Goal: Information Seeking & Learning: Understand process/instructions

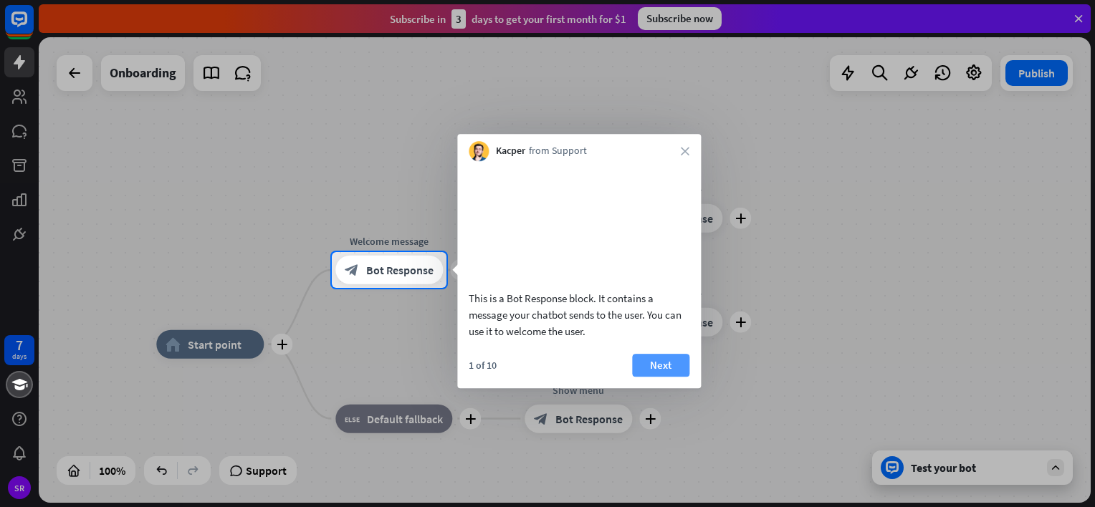
click at [667, 377] on button "Next" at bounding box center [660, 365] width 57 height 23
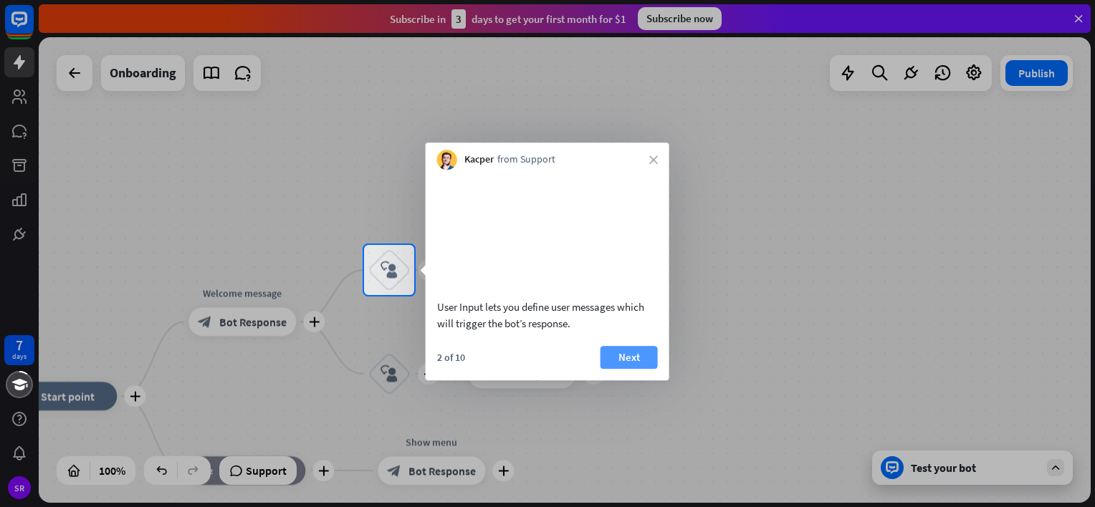
click at [644, 369] on button "Next" at bounding box center [629, 357] width 57 height 23
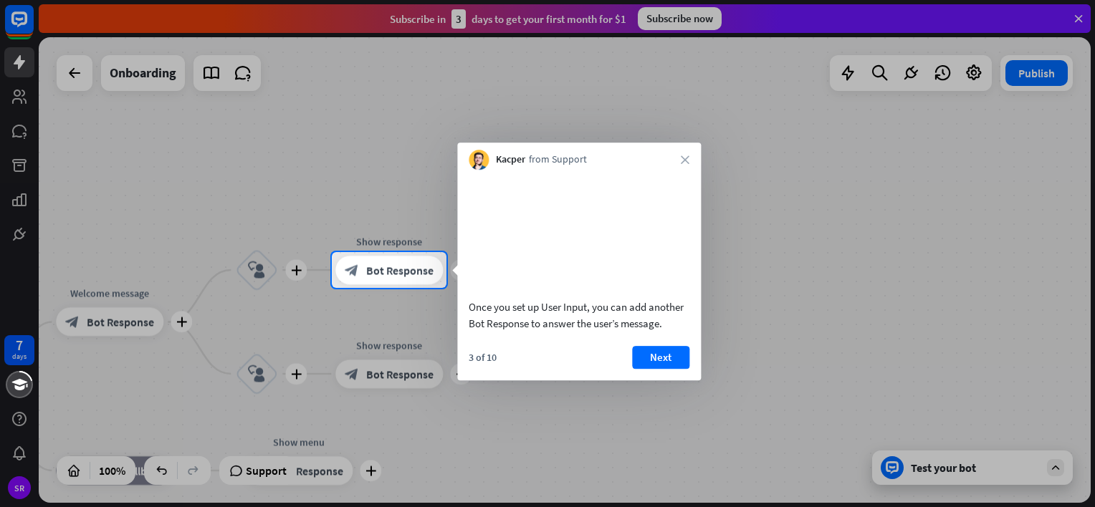
click at [644, 369] on button "Next" at bounding box center [660, 357] width 57 height 23
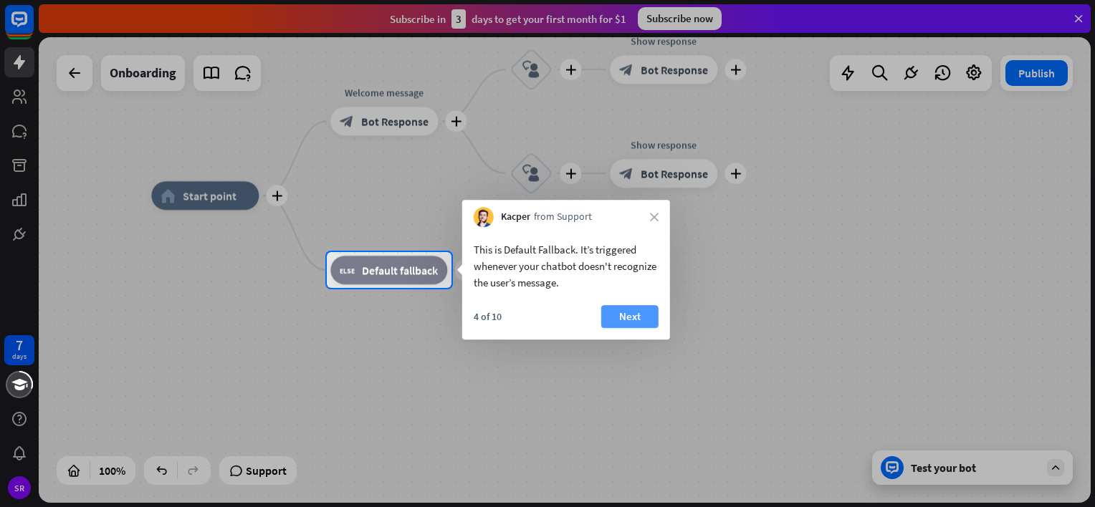
click at [629, 320] on button "Next" at bounding box center [629, 316] width 57 height 23
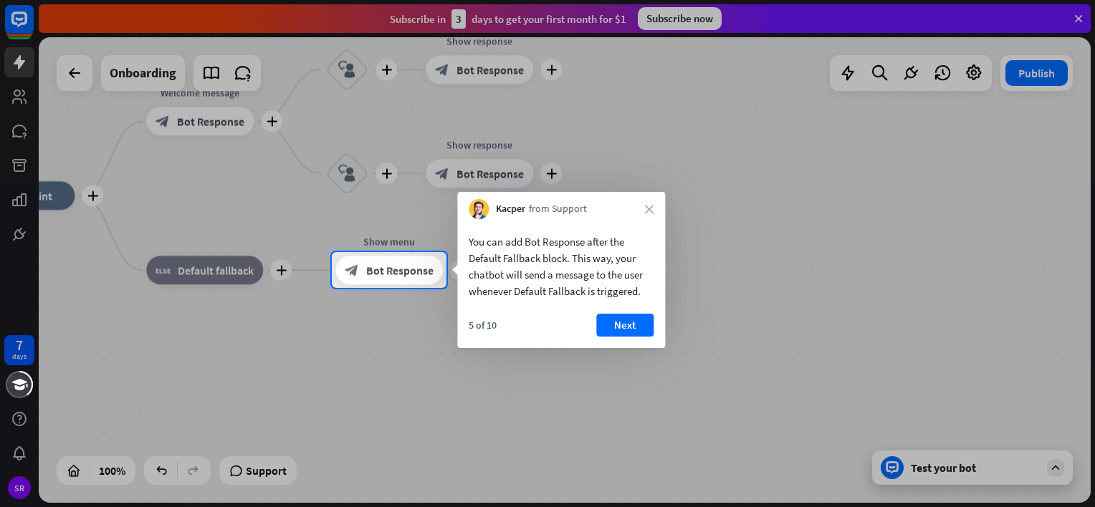
click at [629, 320] on button "Next" at bounding box center [624, 325] width 57 height 23
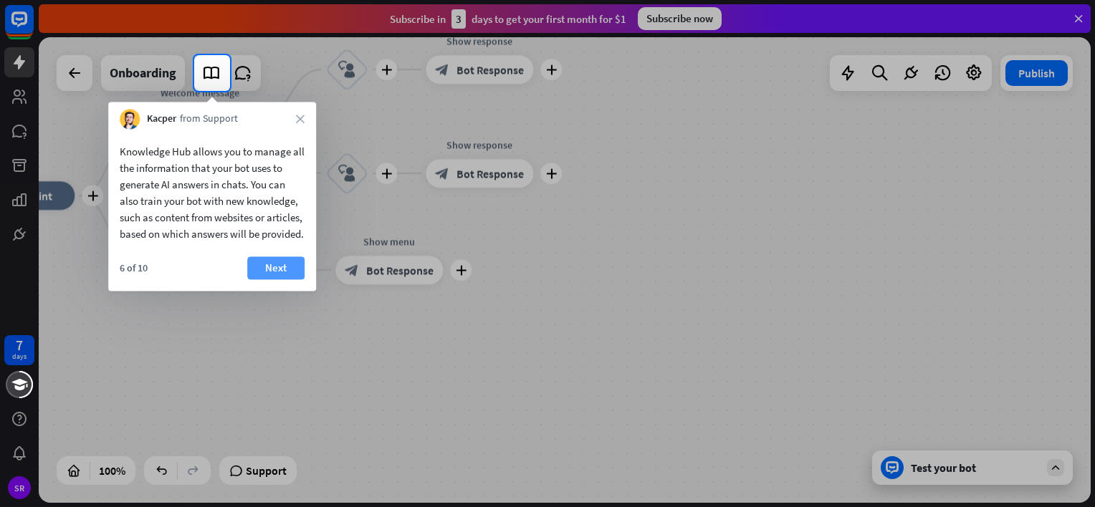
click at [278, 280] on button "Next" at bounding box center [275, 268] width 57 height 23
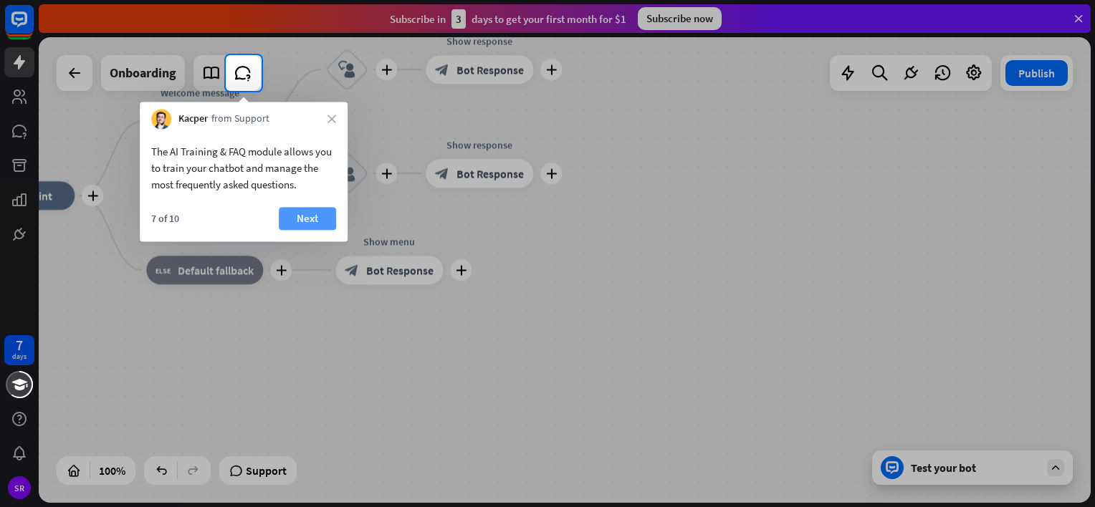
click at [306, 216] on button "Next" at bounding box center [307, 218] width 57 height 23
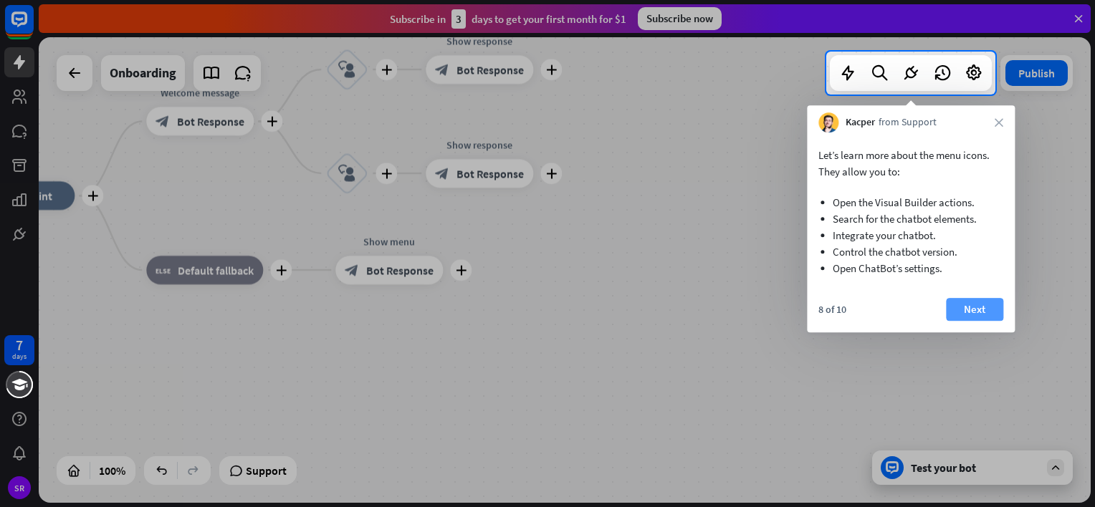
click at [972, 309] on button "Next" at bounding box center [974, 309] width 57 height 23
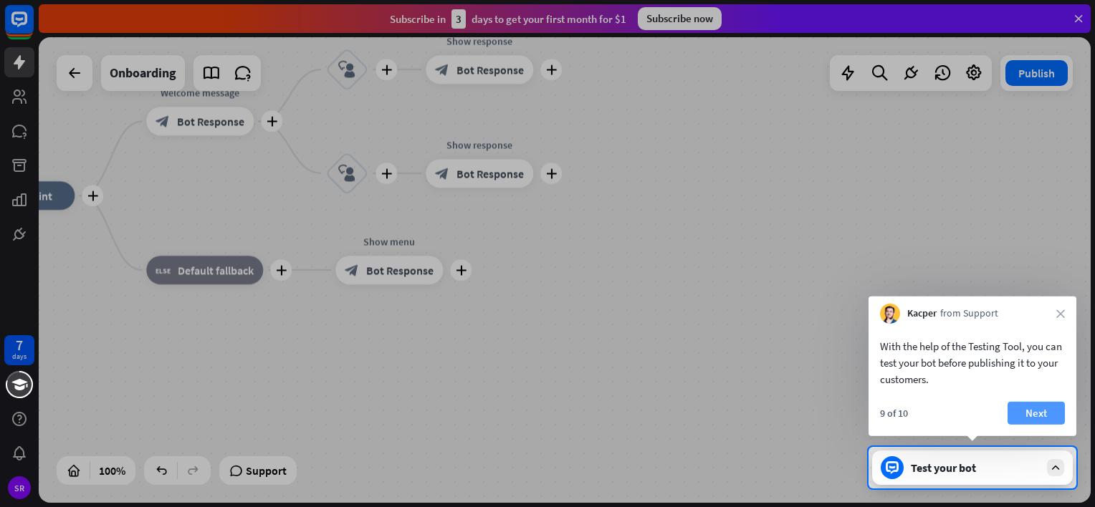
click at [1036, 414] on button "Next" at bounding box center [1036, 413] width 57 height 23
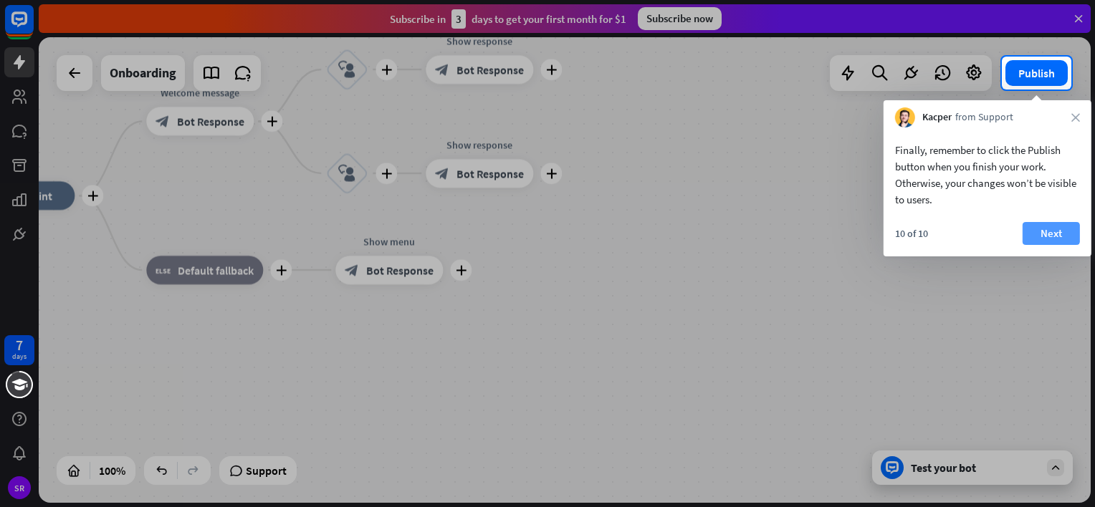
click at [1044, 230] on button "Next" at bounding box center [1051, 233] width 57 height 23
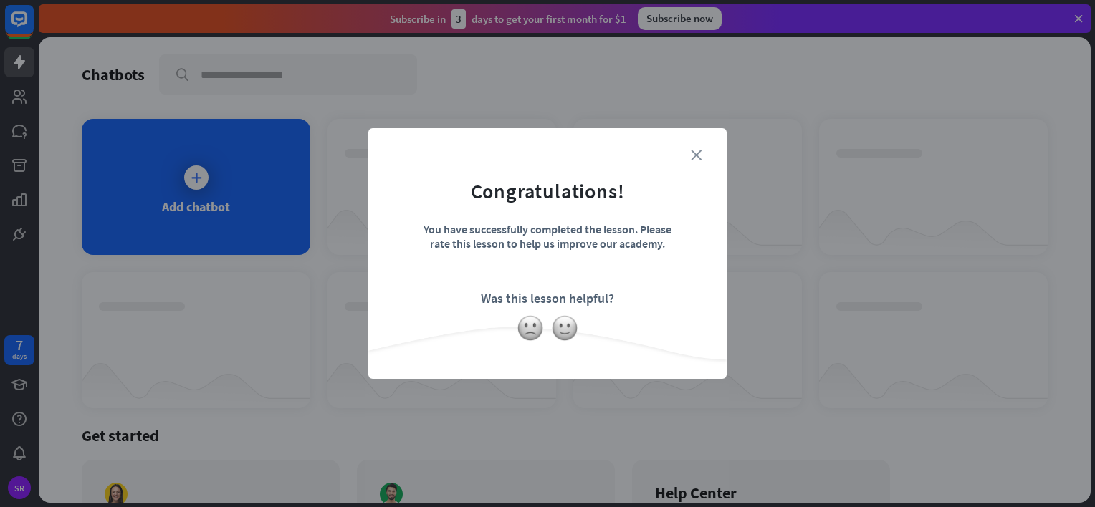
click at [695, 155] on icon "close" at bounding box center [696, 155] width 11 height 11
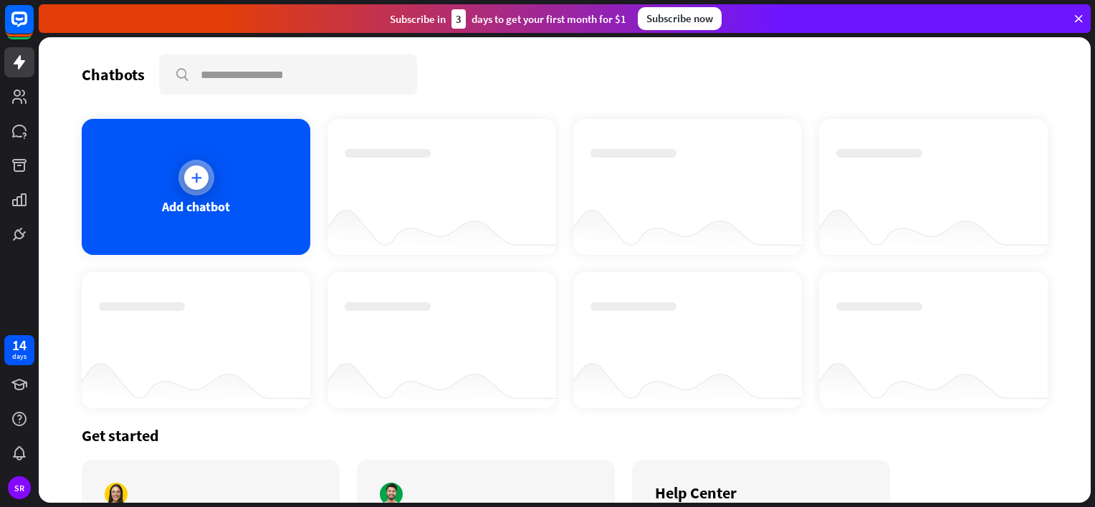
drag, startPoint x: 195, startPoint y: 178, endPoint x: 187, endPoint y: 180, distance: 8.2
click at [187, 180] on div at bounding box center [196, 178] width 24 height 24
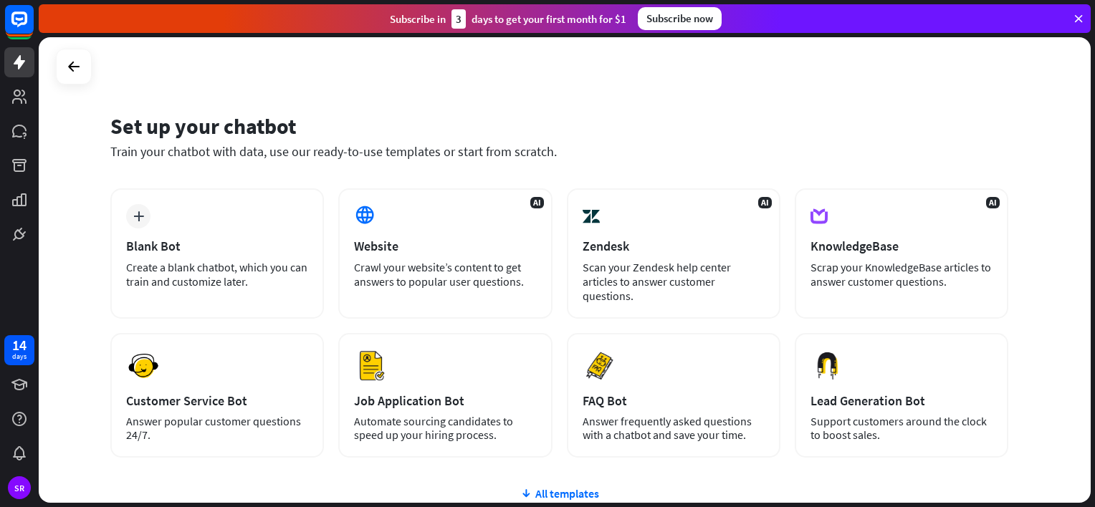
click at [1079, 16] on icon at bounding box center [1078, 18] width 13 height 13
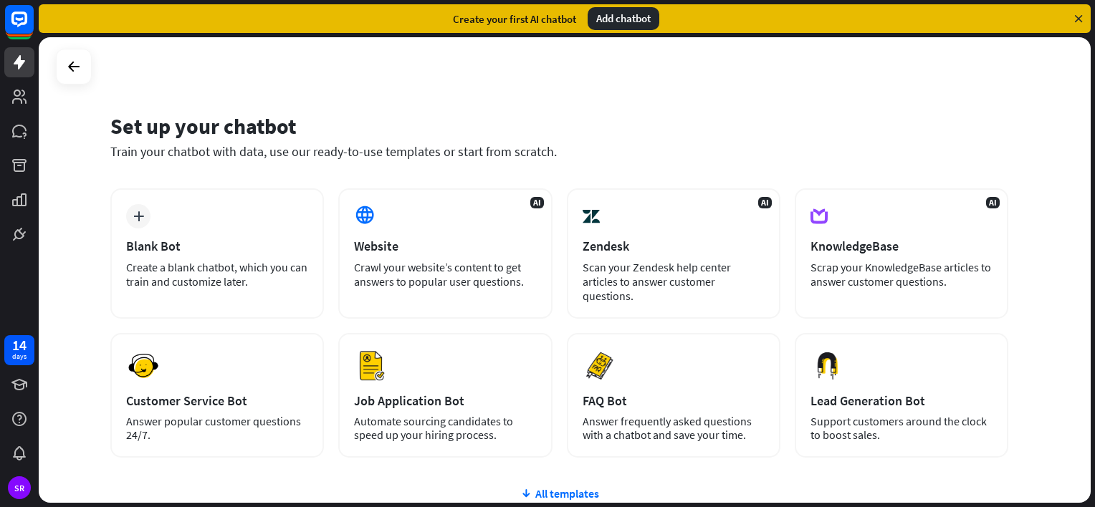
click at [452, 72] on div "Set up your chatbot Train your chatbot with data, use our ready-to-use template…" at bounding box center [565, 270] width 1052 height 466
